Goal: Information Seeking & Learning: Compare options

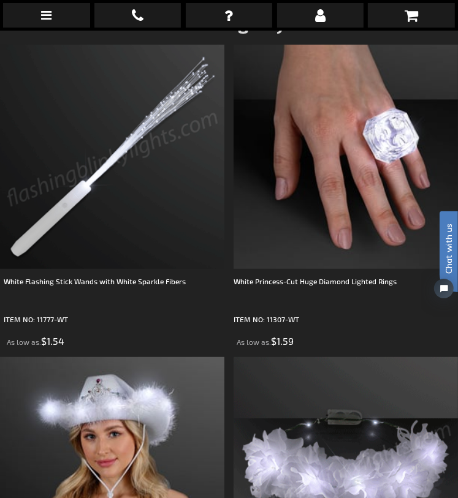
scroll to position [301, 0]
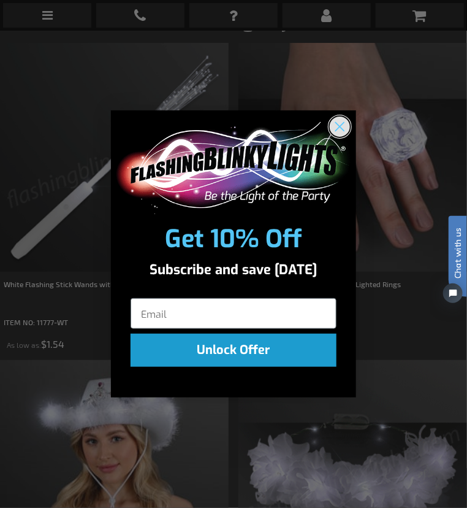
click at [340, 120] on circle "Close dialog" at bounding box center [340, 126] width 20 height 20
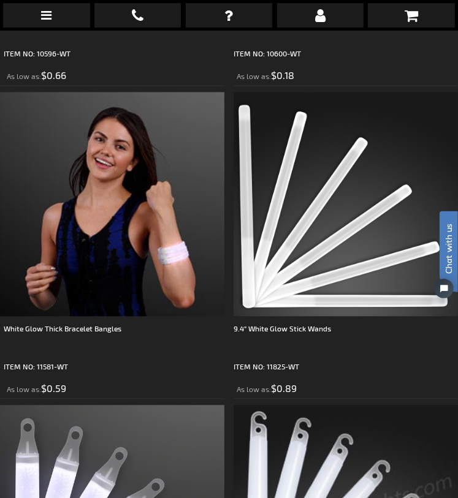
scroll to position [5895, 0]
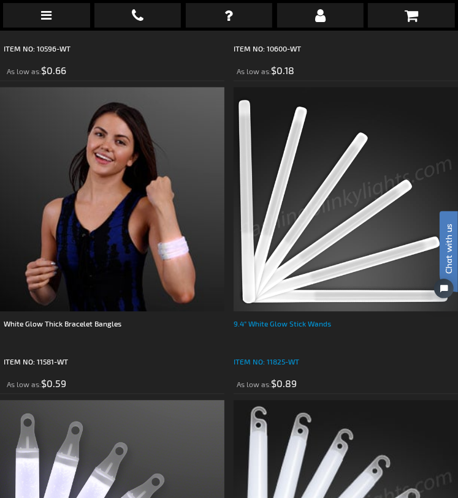
click at [284, 323] on div "9.4" White Glow Stick Wands" at bounding box center [346, 336] width 224 height 37
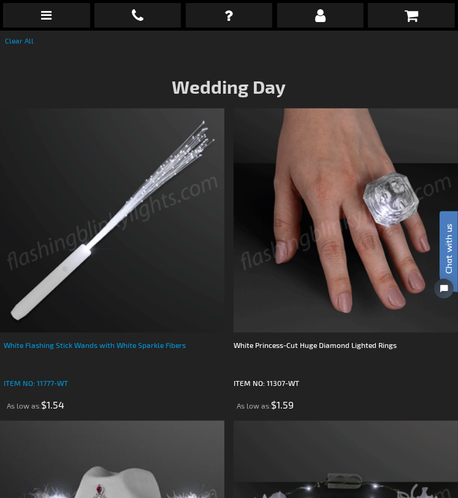
scroll to position [235, 0]
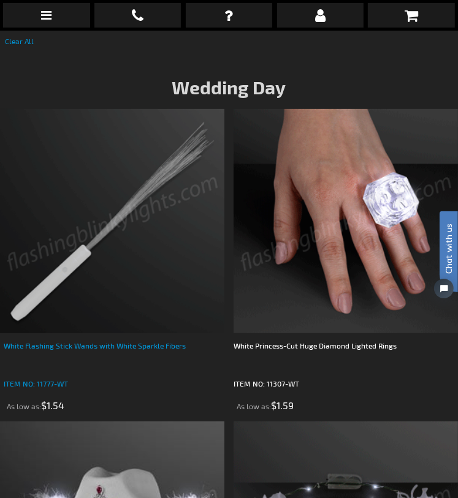
click at [133, 343] on div "White Flashing Stick Wands with White Sparkle Fibers" at bounding box center [114, 358] width 221 height 37
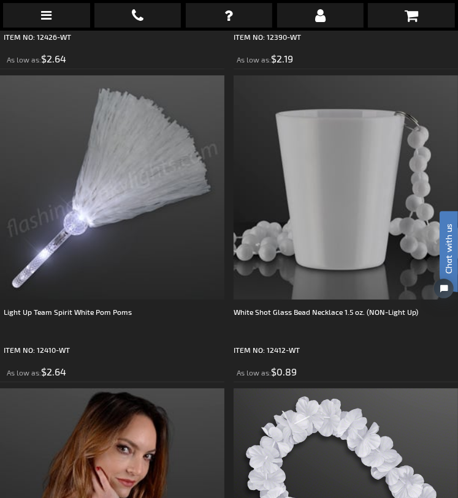
scroll to position [4340, 0]
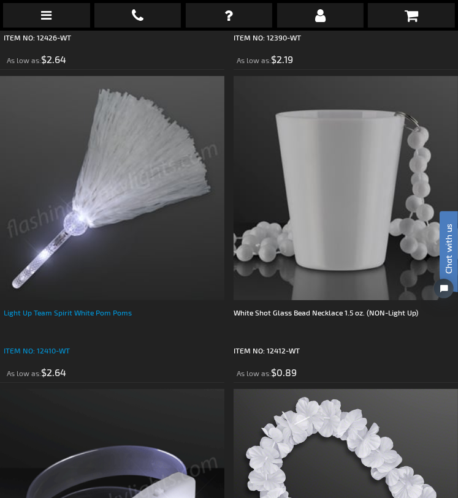
click at [26, 313] on div "Light Up Team Spirit White Pom Poms" at bounding box center [114, 325] width 221 height 37
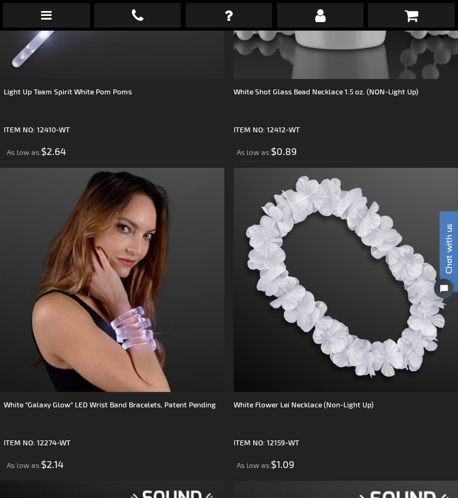
scroll to position [4642, 0]
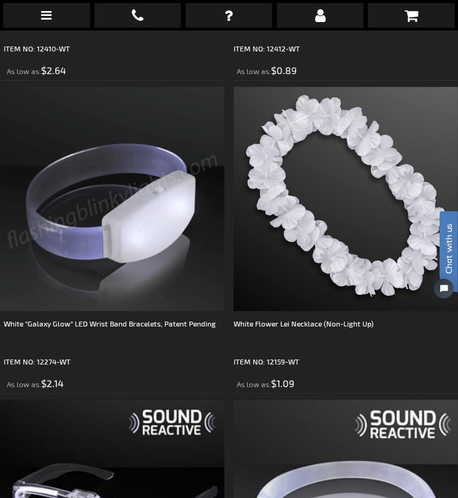
click at [103, 299] on img at bounding box center [112, 199] width 224 height 224
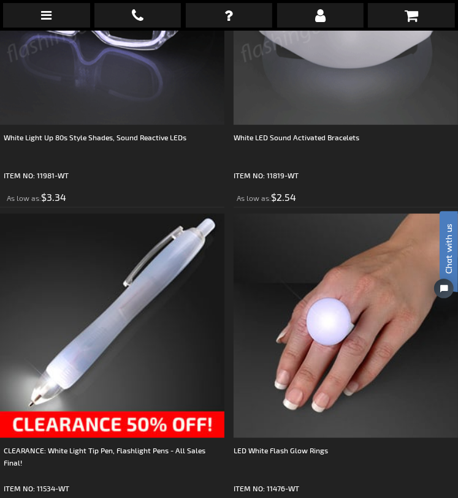
scroll to position [5143, 0]
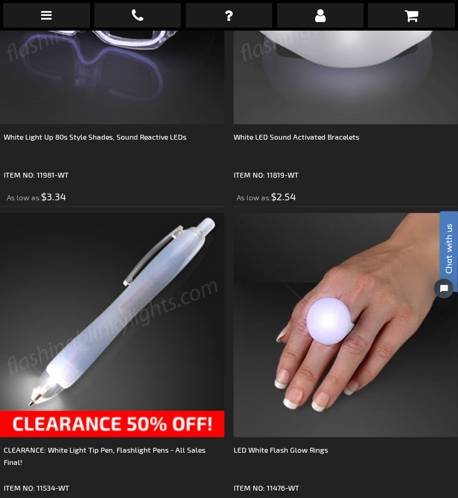
click at [158, 105] on img at bounding box center [112, 12] width 224 height 224
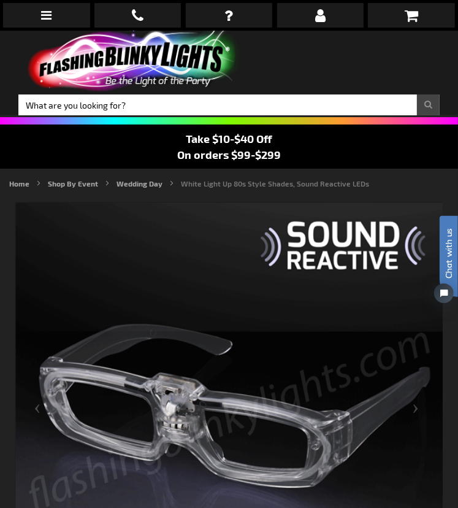
click at [140, 62] on img at bounding box center [131, 63] width 227 height 64
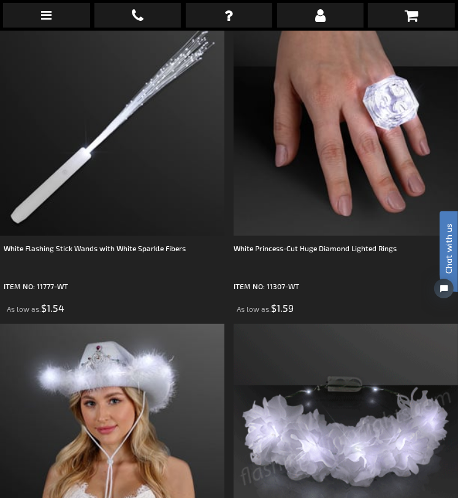
scroll to position [324, 0]
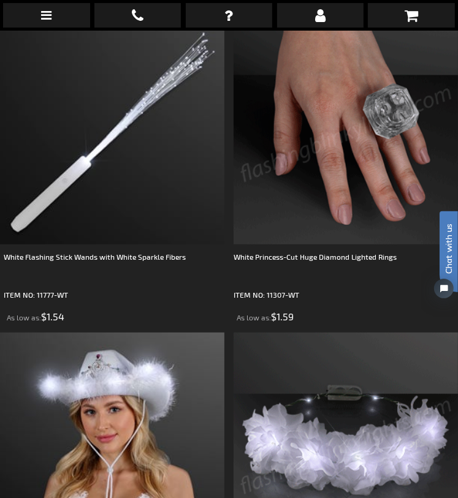
click at [310, 147] on img at bounding box center [346, 132] width 224 height 224
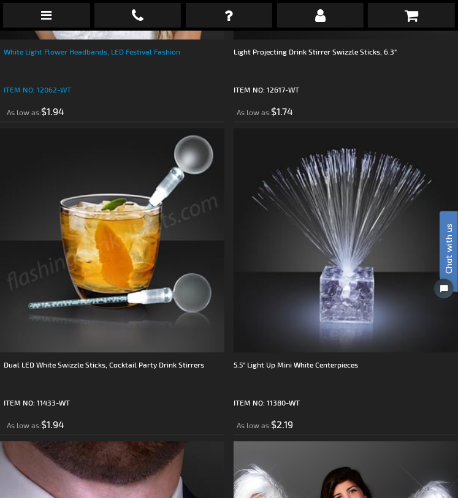
scroll to position [1156, 0]
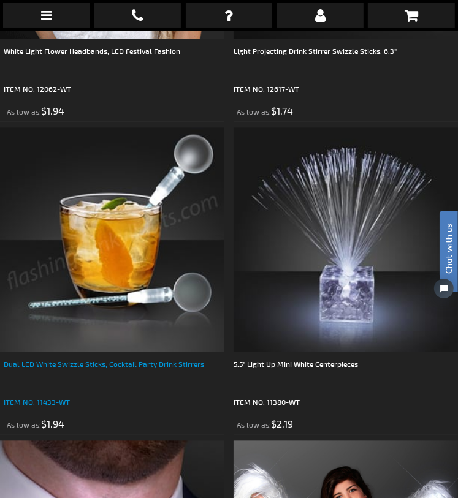
click at [137, 365] on div "Dual LED White Swizzle Sticks, Cocktail Party Drink Stirrers" at bounding box center [114, 376] width 221 height 37
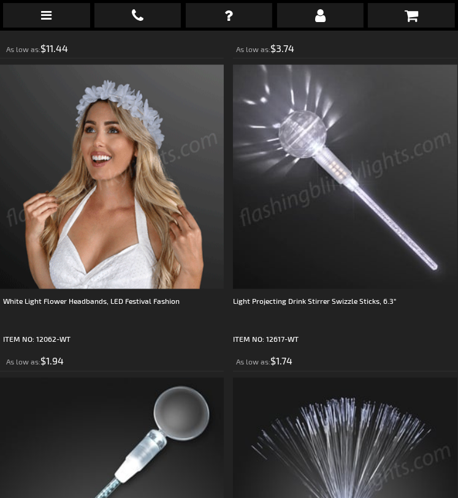
click at [338, 210] on img at bounding box center [345, 177] width 224 height 224
